Goal: Task Accomplishment & Management: Use online tool/utility

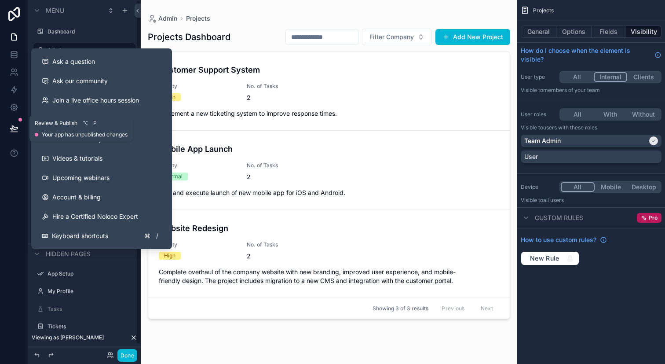
click at [15, 133] on button at bounding box center [13, 128] width 19 height 25
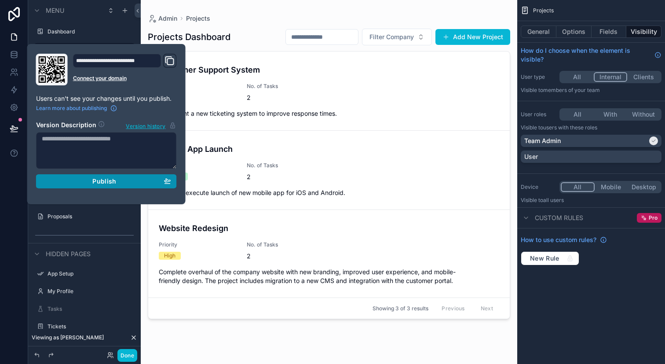
click at [77, 177] on div "Publish" at bounding box center [106, 181] width 129 height 8
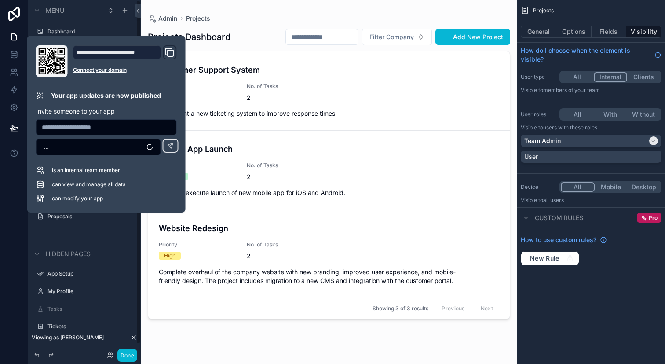
click at [197, 325] on div "scrollable content" at bounding box center [329, 176] width 376 height 353
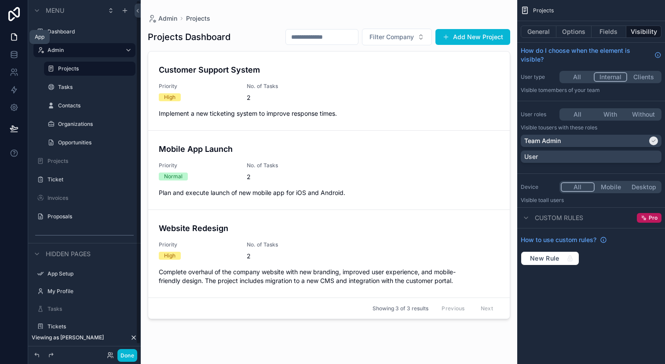
click at [15, 43] on link at bounding box center [14, 37] width 28 height 18
click at [69, 26] on div "Dashboard" at bounding box center [84, 31] width 74 height 11
click at [69, 33] on label "Dashboard" at bounding box center [90, 31] width 86 height 7
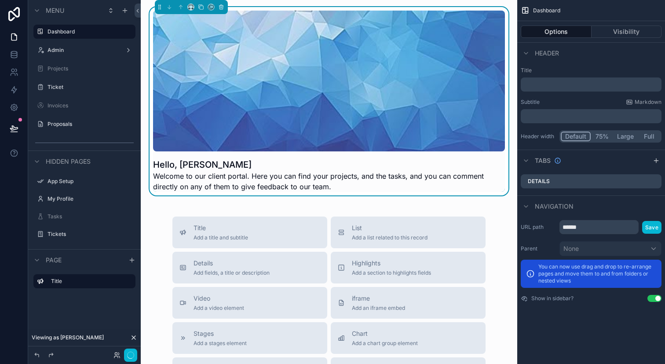
click at [77, 96] on div "scrollable content" at bounding box center [84, 96] width 113 height 2
click at [71, 90] on label "Ticket" at bounding box center [82, 87] width 70 height 7
